Goal: Find specific page/section: Find specific page/section

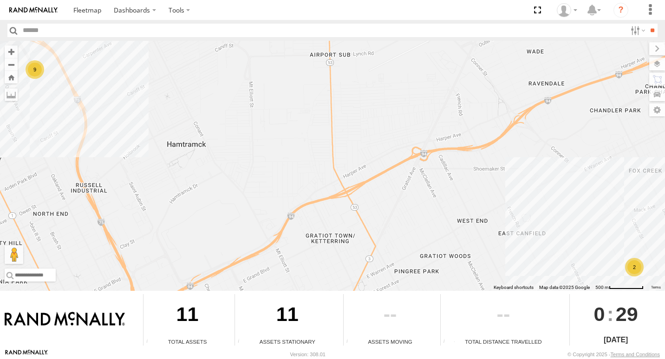
click at [633, 268] on div "2" at bounding box center [634, 267] width 19 height 19
